Goal: Task Accomplishment & Management: Use online tool/utility

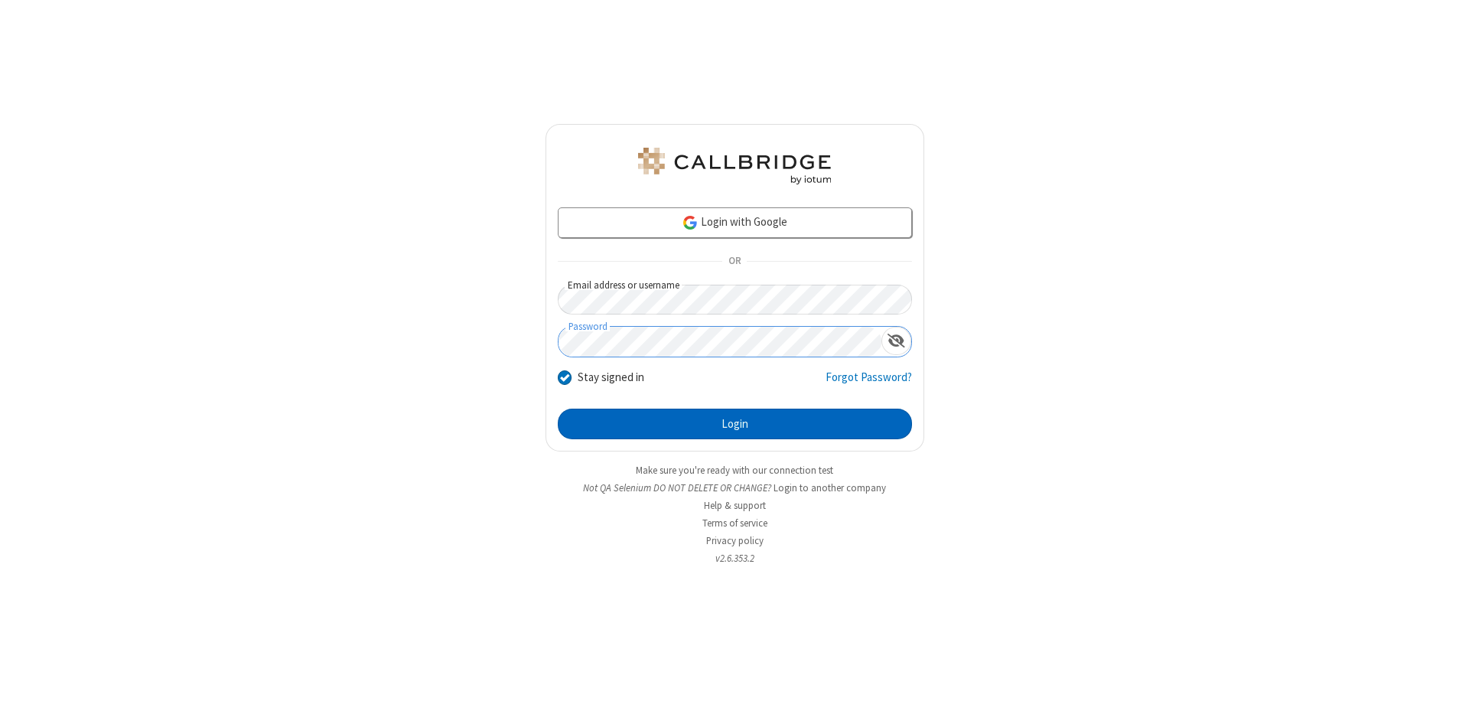
click at [735, 424] on button "Login" at bounding box center [735, 424] width 354 height 31
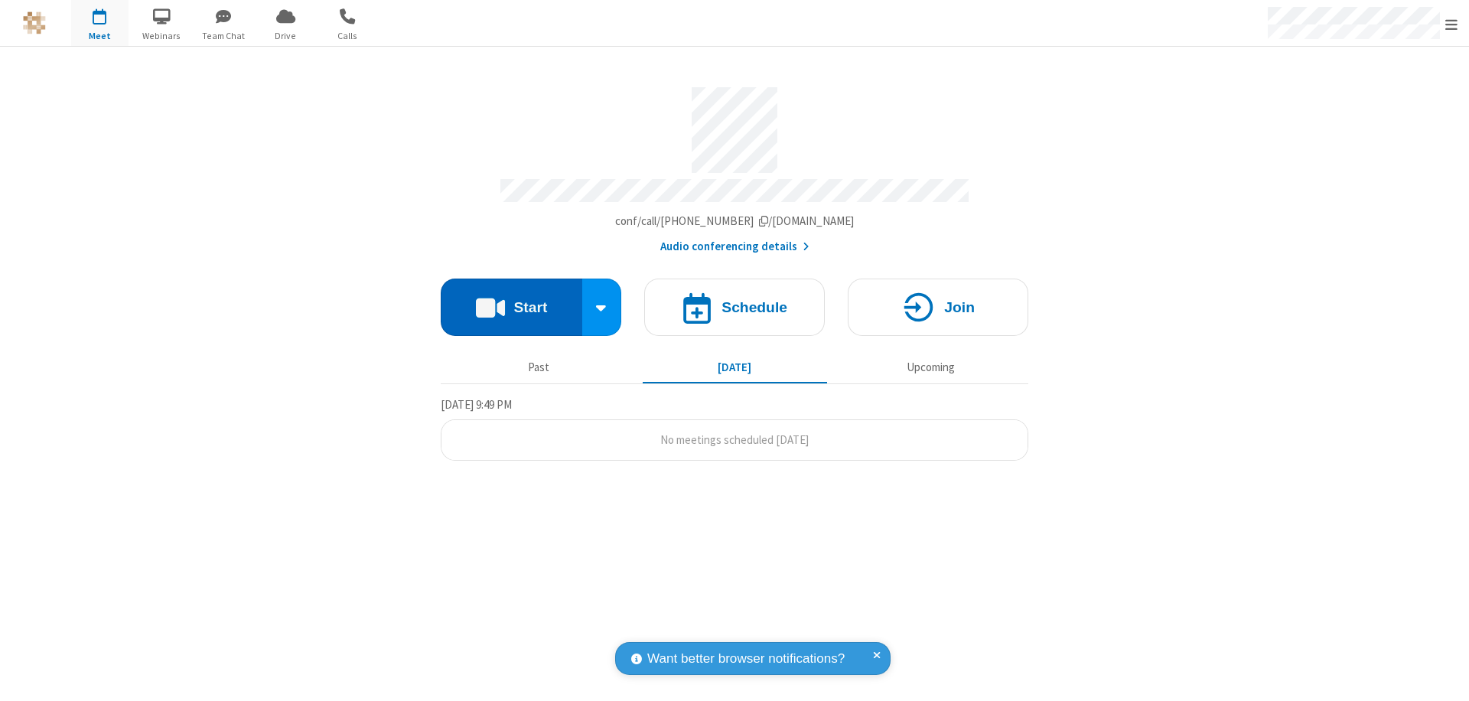
click at [511, 300] on button "Start" at bounding box center [512, 307] width 142 height 57
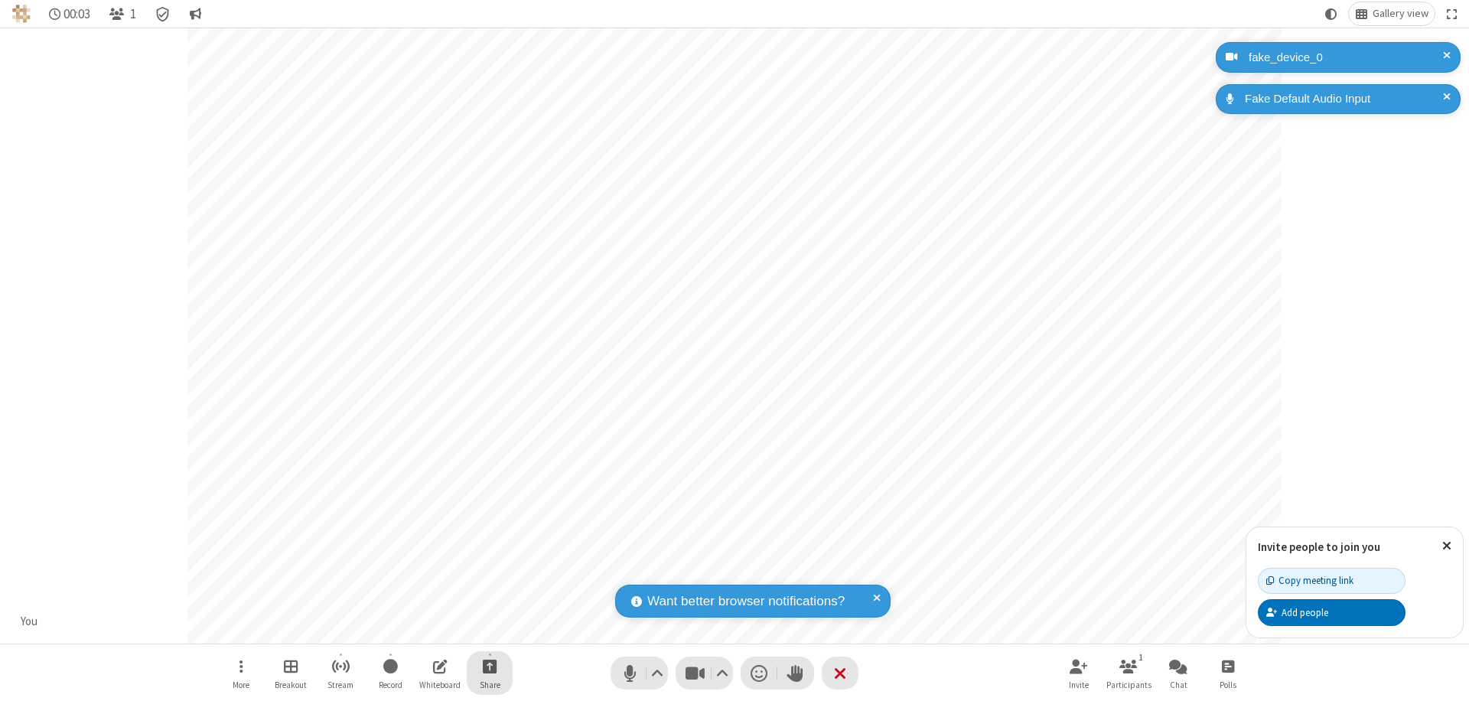
click at [490, 666] on span "Start sharing" at bounding box center [490, 666] width 15 height 19
click at [489, 572] on span "Share additional camera" at bounding box center [498, 575] width 113 height 13
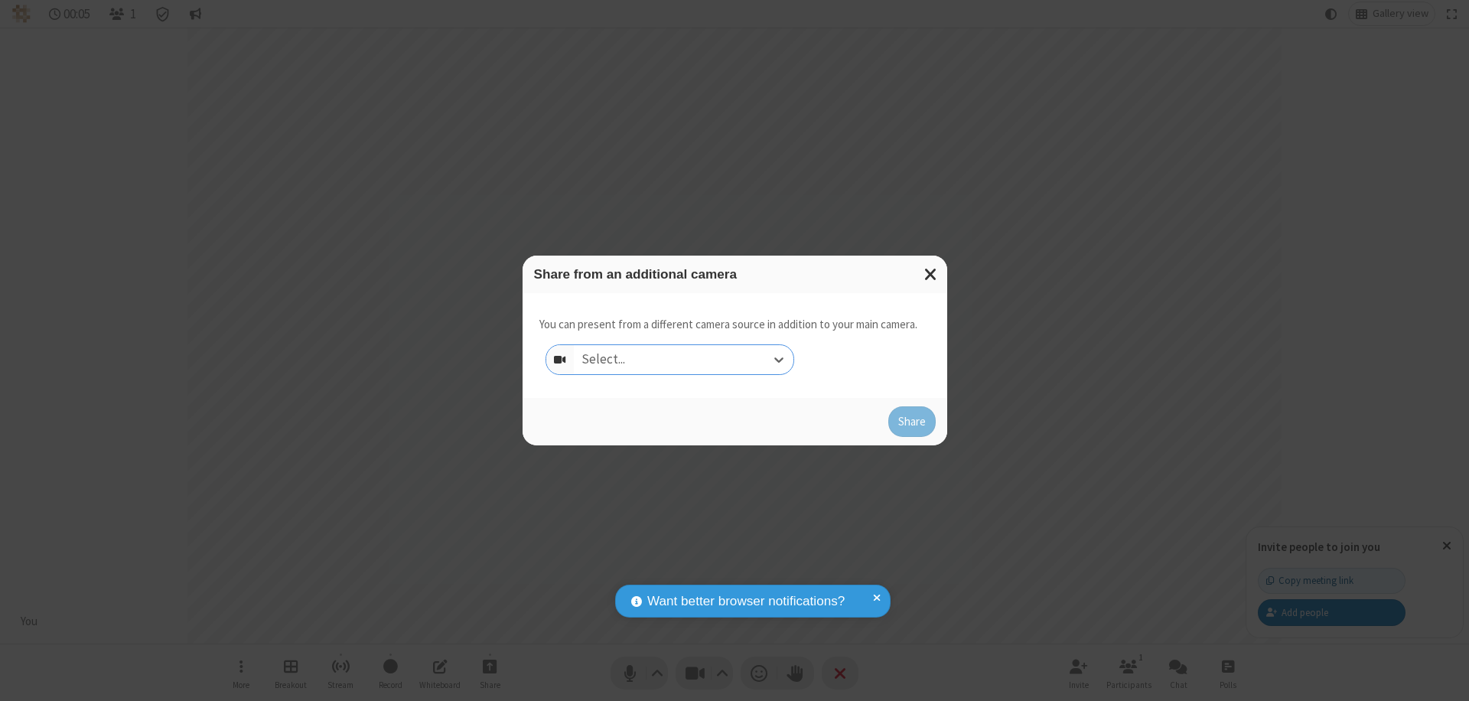
click at [683, 360] on div "Select..." at bounding box center [684, 359] width 220 height 29
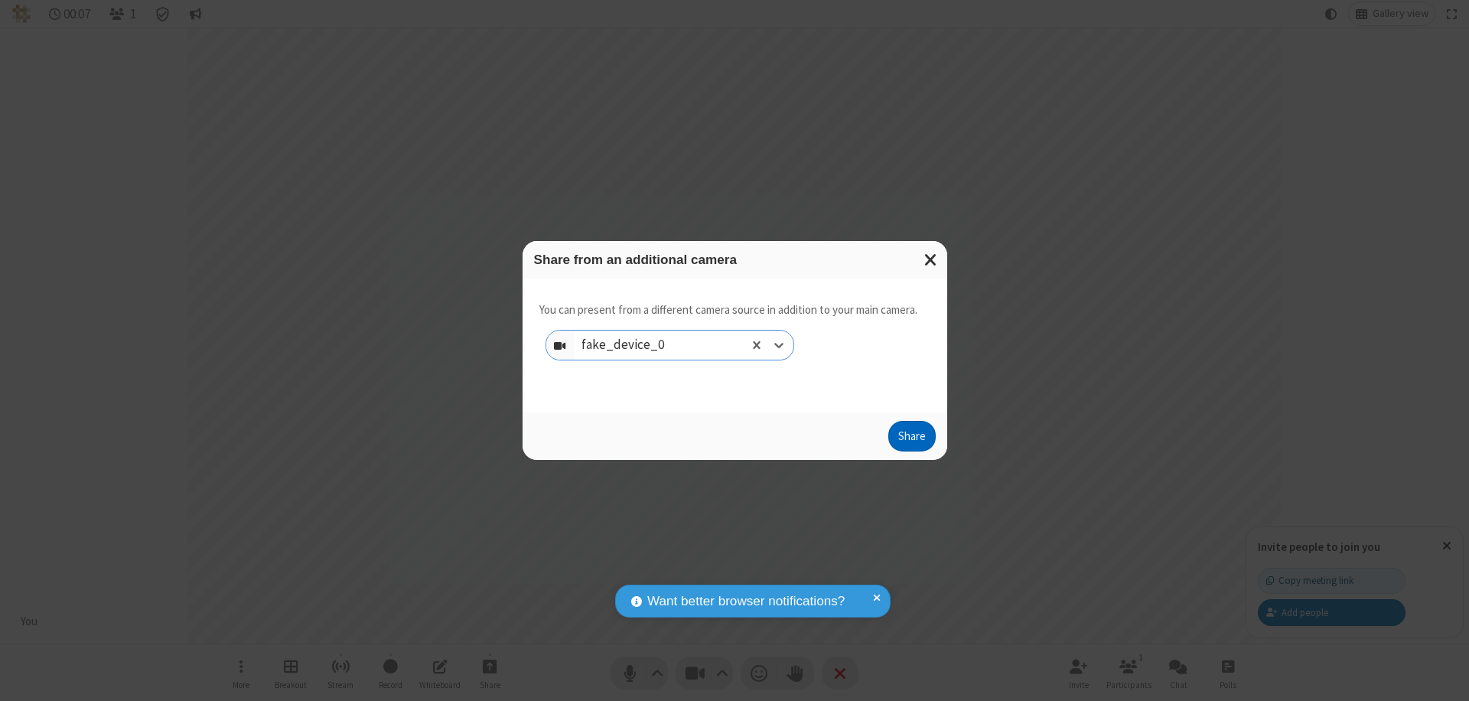
click at [911, 439] on button "Share" at bounding box center [911, 436] width 47 height 31
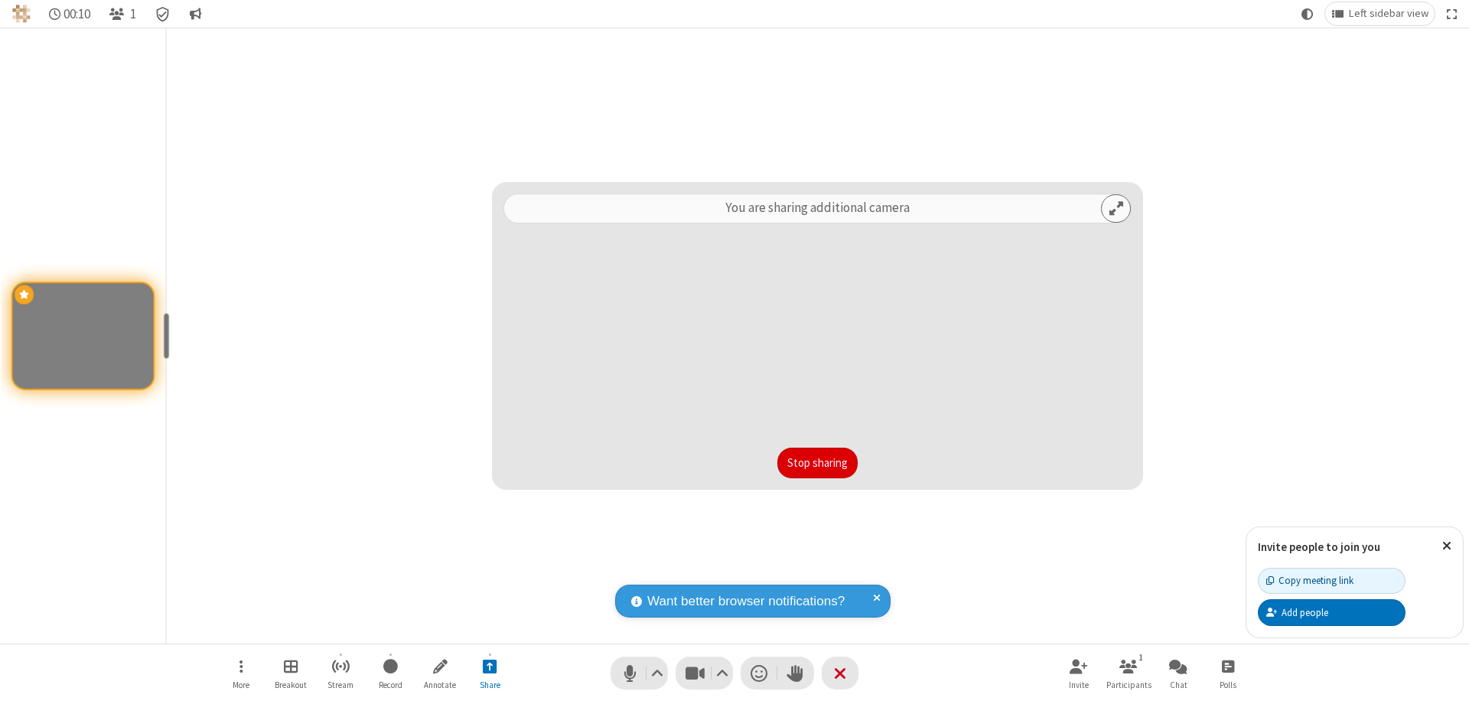
click at [817, 463] on button "Stop sharing" at bounding box center [817, 463] width 80 height 31
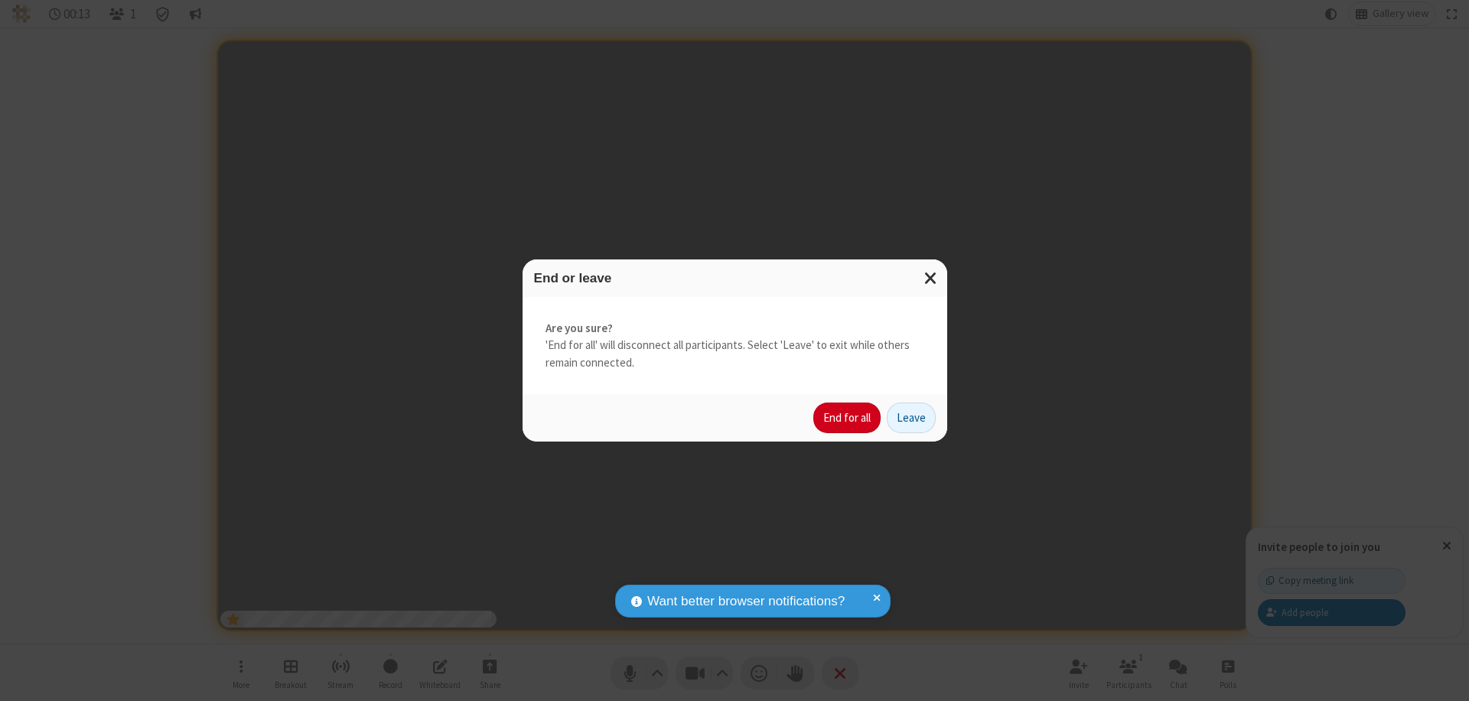
click at [848, 418] on button "End for all" at bounding box center [846, 417] width 67 height 31
